Goal: Task Accomplishment & Management: Manage account settings

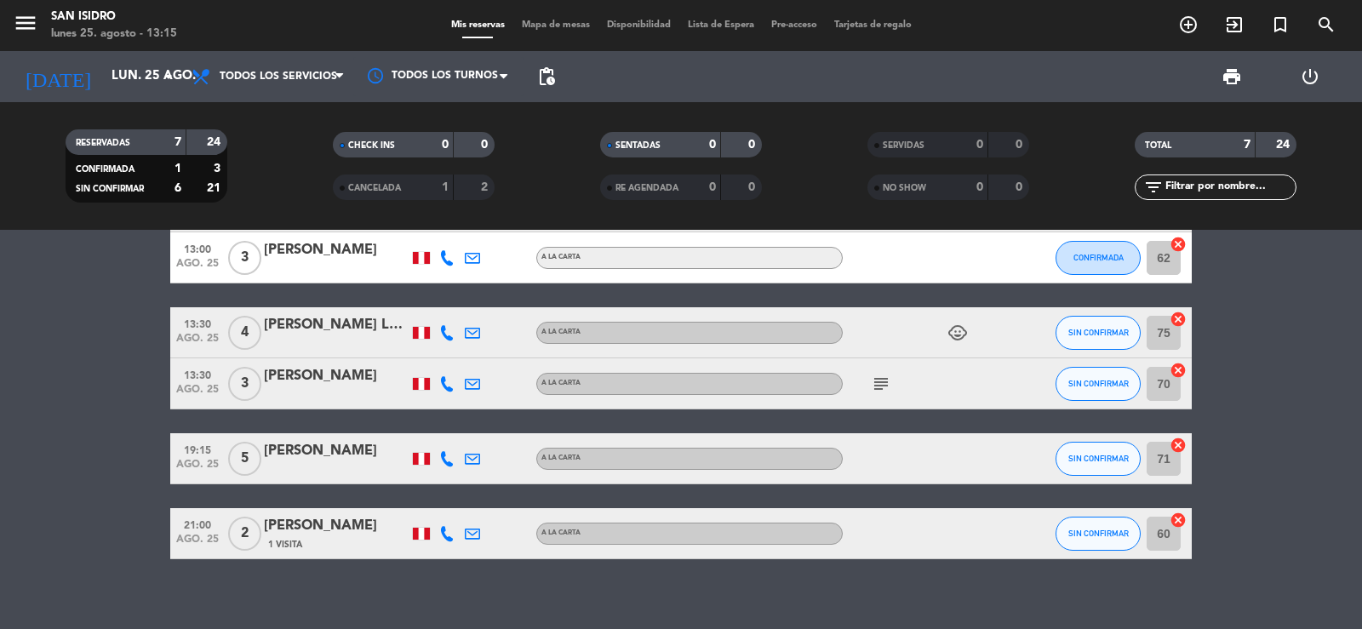
scroll to position [170, 0]
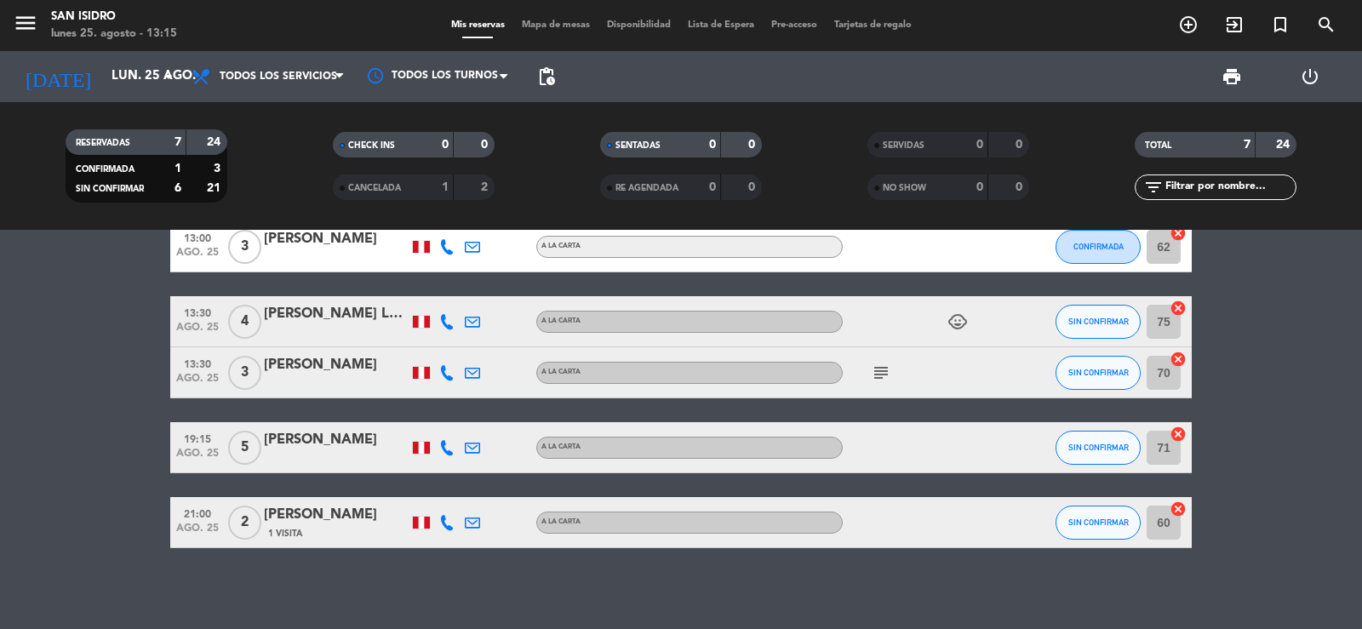
click at [443, 447] on icon at bounding box center [446, 447] width 15 height 15
click at [459, 419] on span "content_paste" at bounding box center [465, 419] width 13 height 13
click at [105, 469] on bookings-row "12:30 ago. 25 4 Luis Carlos Valera Wunder 1 Visita A la carta SIN CONFIRMAR 74 …" at bounding box center [681, 321] width 1362 height 453
click at [479, 450] on icon at bounding box center [472, 447] width 15 height 15
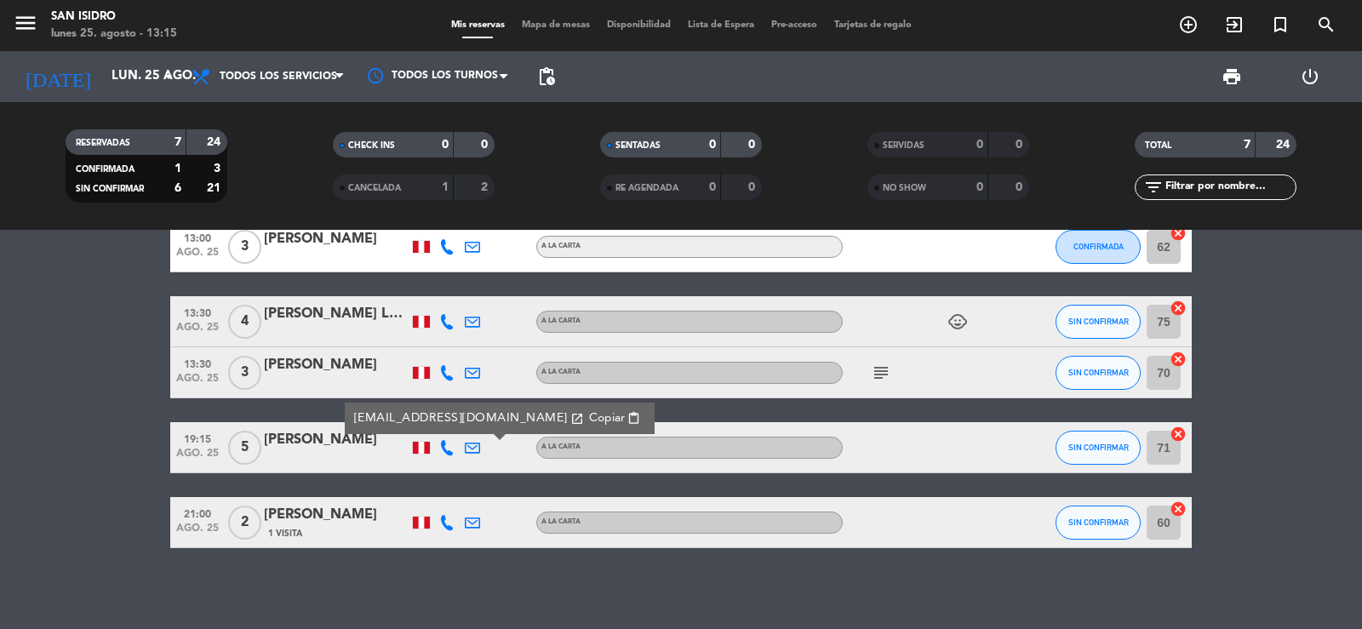
click at [589, 414] on span "Copiar" at bounding box center [607, 418] width 36 height 18
click at [589, 413] on span "Copiar" at bounding box center [607, 418] width 36 height 18
